Goal: Information Seeking & Learning: Learn about a topic

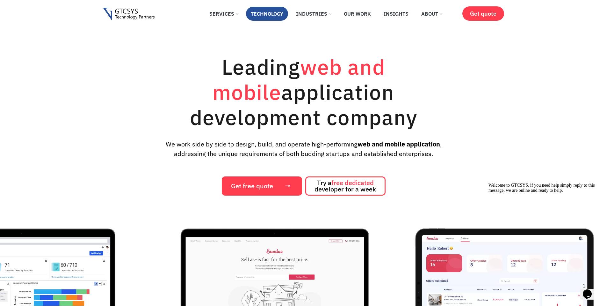
click at [273, 14] on link "Technology" at bounding box center [267, 14] width 42 height 14
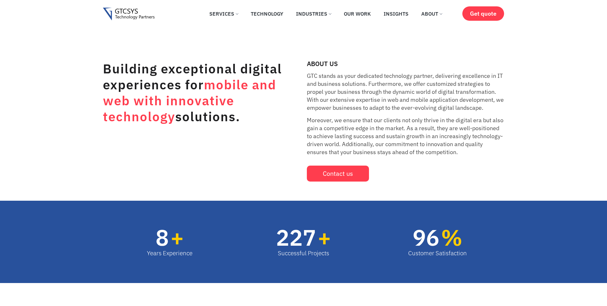
click at [322, 103] on p "GTC stands as your dedicated technology partner, delivering excellence in IT an…" at bounding box center [406, 92] width 198 height 40
